Goal: Task Accomplishment & Management: Manage account settings

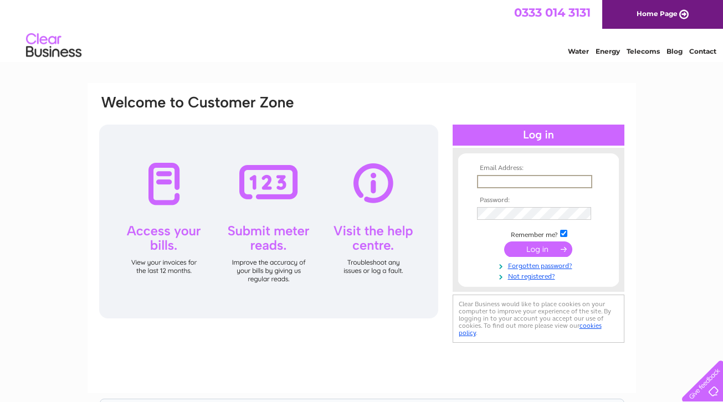
click at [541, 182] on input "text" at bounding box center [534, 181] width 115 height 13
type input "contact@particip8overton.com"
click at [538, 248] on input "submit" at bounding box center [538, 249] width 68 height 16
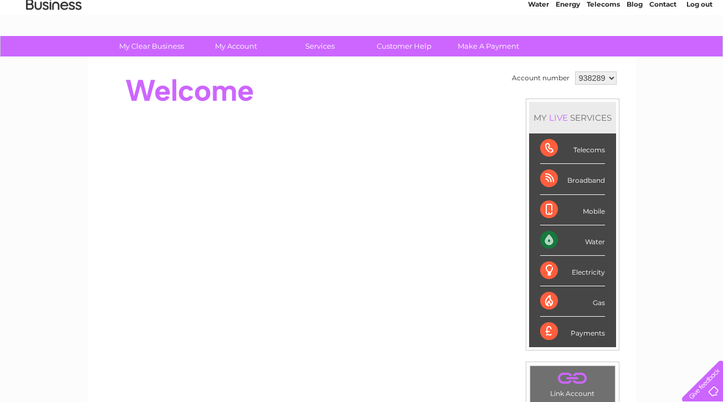
scroll to position [46, 0]
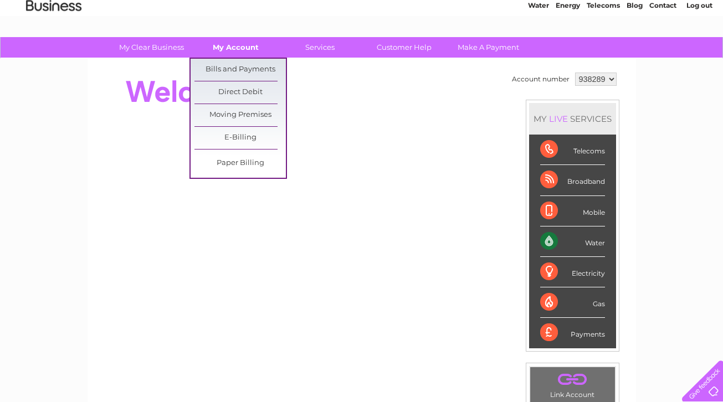
click at [226, 45] on link "My Account" at bounding box center [235, 47] width 91 height 20
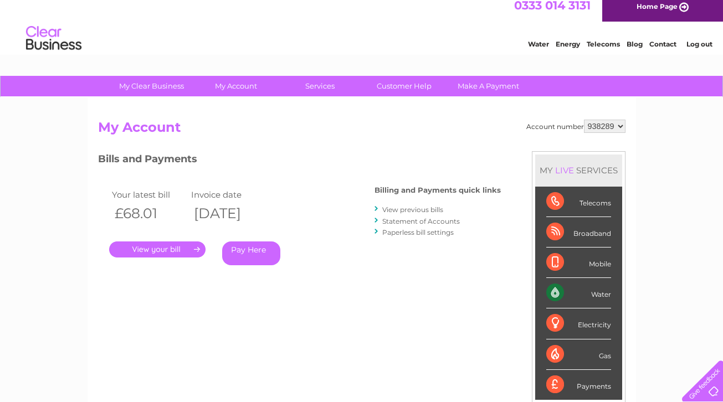
scroll to position [7, 0]
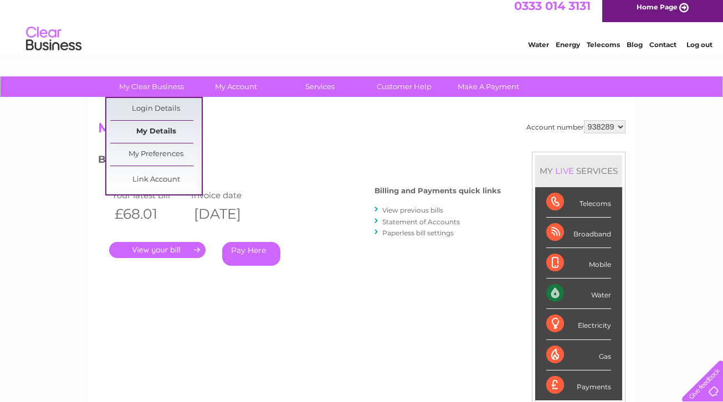
click at [162, 127] on link "My Details" at bounding box center [155, 132] width 91 height 22
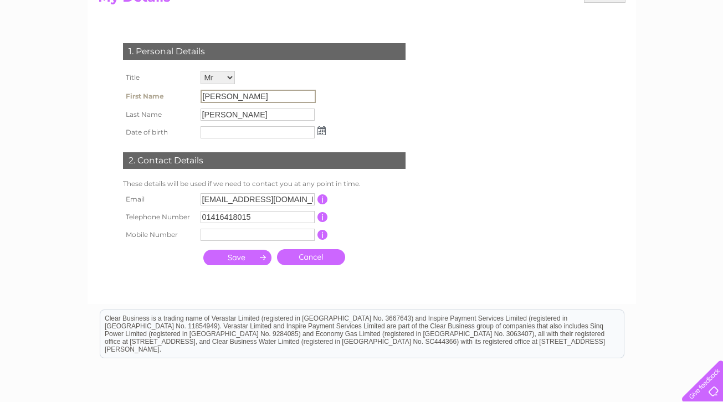
click at [239, 95] on input "Lindsay" at bounding box center [257, 96] width 115 height 13
click at [262, 94] on input "Lindsay" at bounding box center [257, 96] width 115 height 13
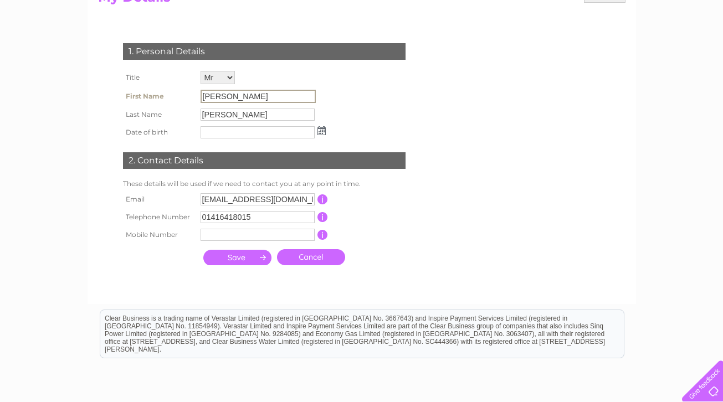
click at [262, 94] on input "Lindsay" at bounding box center [257, 96] width 115 height 13
drag, startPoint x: 529, startPoint y: 1, endPoint x: 383, endPoint y: 101, distance: 177.2
click at [383, 101] on div "1. Personal Details Title Mr Mrs Ms Miss Dr Rev Prof Other First Name Lindsay L…" at bounding box center [266, 151] width 337 height 239
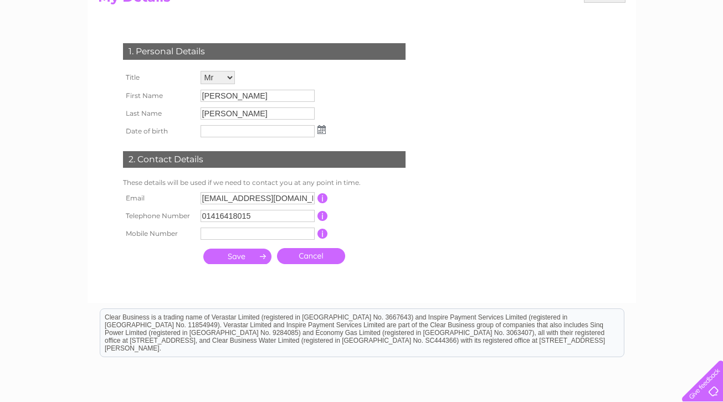
click at [271, 96] on input "Lindsay" at bounding box center [257, 96] width 114 height 12
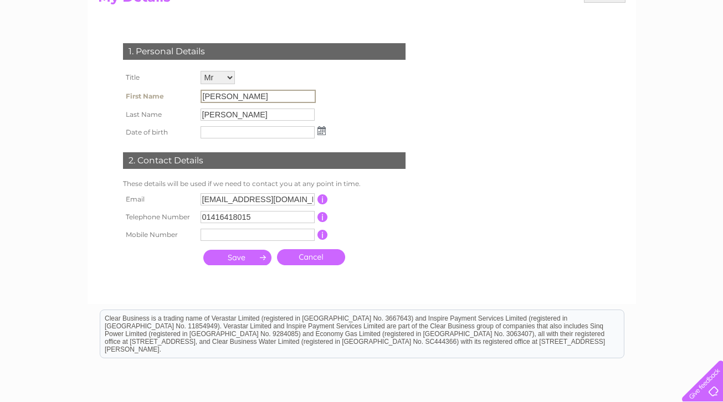
click at [239, 95] on input "Lindsay" at bounding box center [257, 96] width 115 height 13
click at [238, 93] on input "Lindsay" at bounding box center [257, 96] width 115 height 13
click at [257, 115] on input "Brogan" at bounding box center [257, 115] width 114 height 12
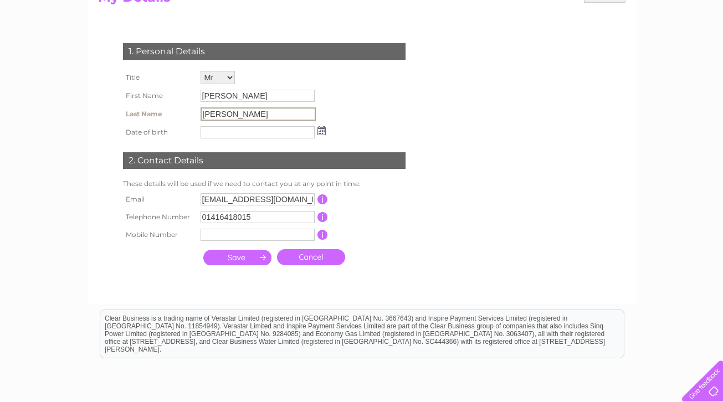
click at [257, 115] on input "Brogan" at bounding box center [257, 113] width 115 height 13
click at [255, 115] on input "Brogan" at bounding box center [257, 113] width 115 height 13
select select "Miss"
click at [316, 98] on td "Lindsay" at bounding box center [263, 97] width 131 height 18
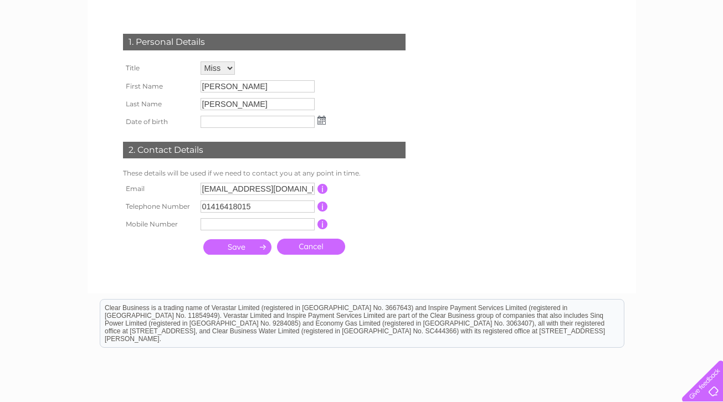
scroll to position [145, 0]
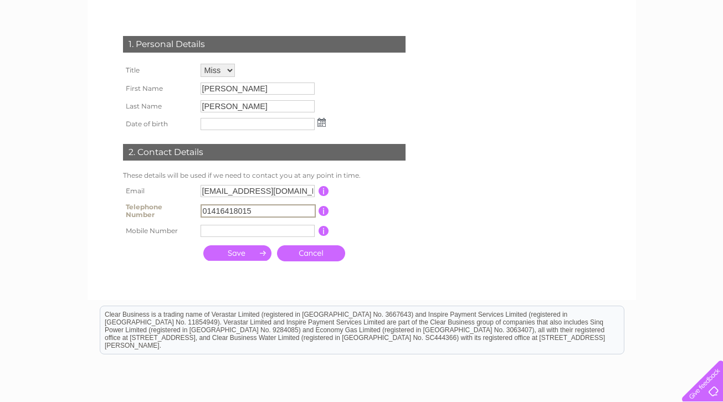
click at [311, 212] on input "01416418015" at bounding box center [257, 210] width 115 height 13
type input "07769355289"
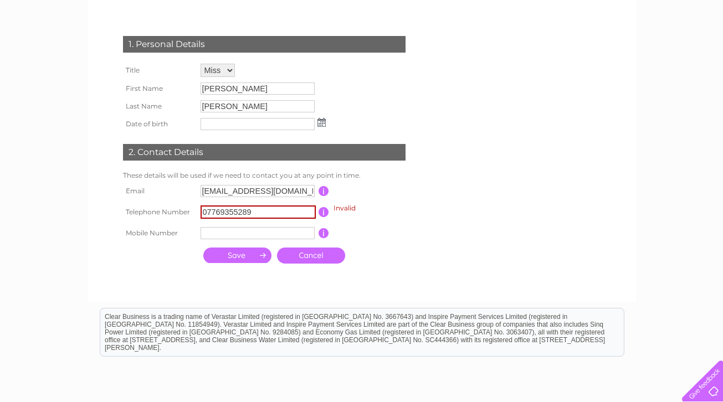
click at [307, 210] on input "07769355289" at bounding box center [257, 211] width 115 height 13
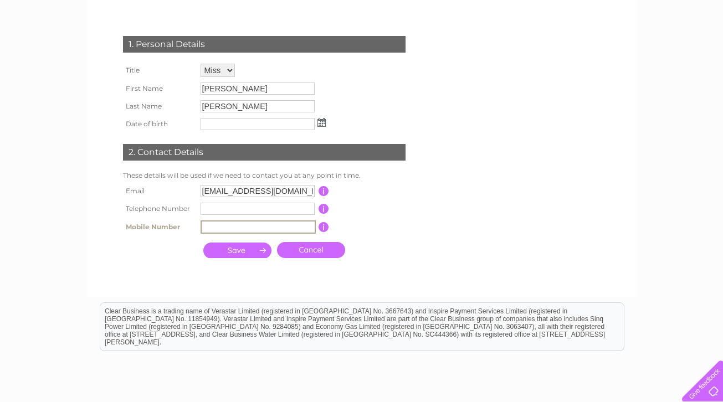
click at [305, 229] on input "text" at bounding box center [257, 226] width 115 height 13
type input "07769355289"
click at [256, 252] on input "submit" at bounding box center [237, 249] width 68 height 16
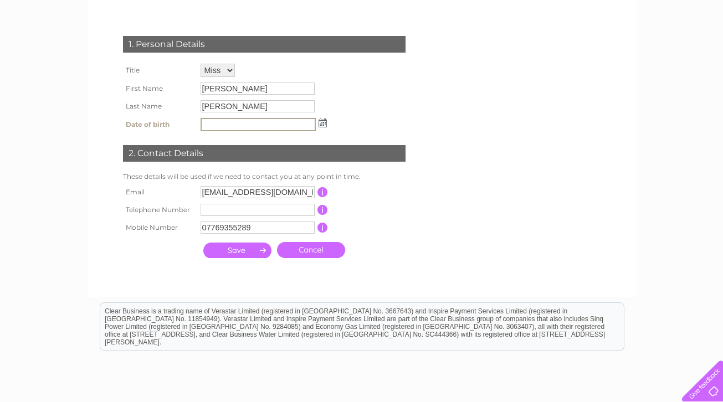
click at [322, 127] on td at bounding box center [264, 124] width 132 height 19
click at [298, 125] on input "text" at bounding box center [257, 124] width 115 height 13
click at [310, 127] on input "text" at bounding box center [257, 124] width 115 height 13
type input "03/02/1986"
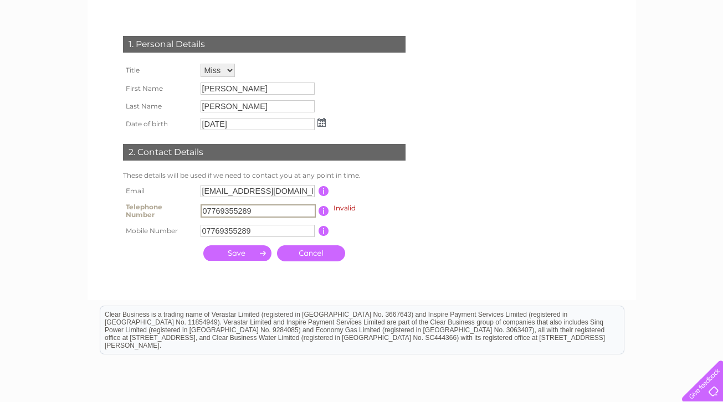
click at [270, 210] on input "07769355289" at bounding box center [257, 210] width 115 height 13
type input "0"
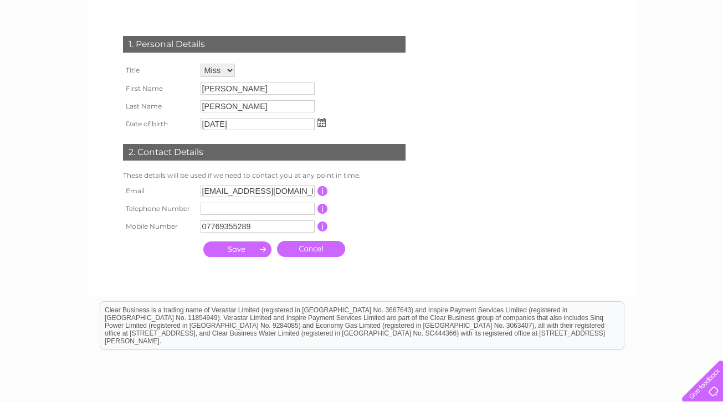
click at [257, 255] on input "submit" at bounding box center [237, 249] width 68 height 16
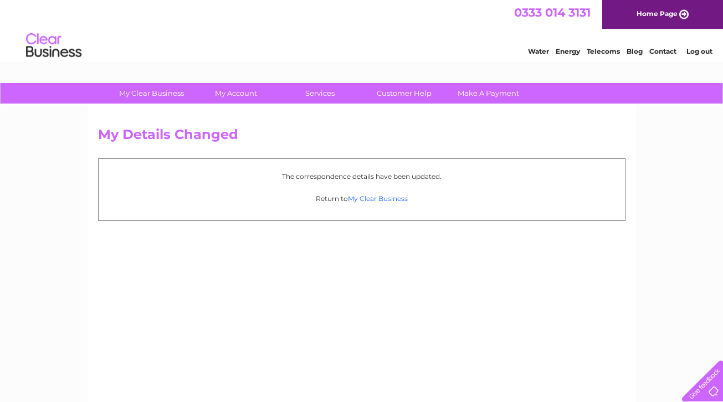
click at [376, 194] on link "My Clear Business" at bounding box center [378, 198] width 60 height 8
